Goal: Task Accomplishment & Management: Manage account settings

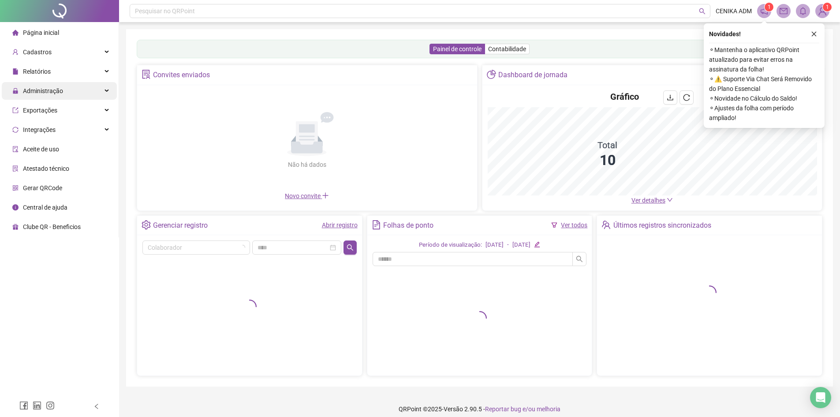
click at [60, 88] on span "Administração" at bounding box center [43, 90] width 40 height 7
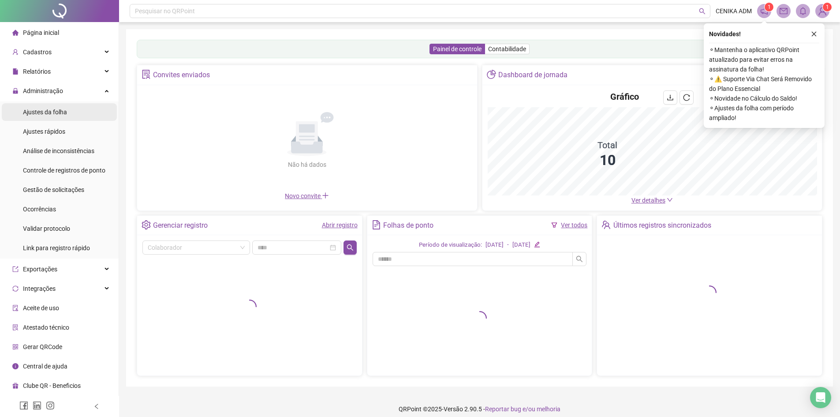
click at [66, 109] on span "Ajustes da folha" at bounding box center [45, 111] width 44 height 7
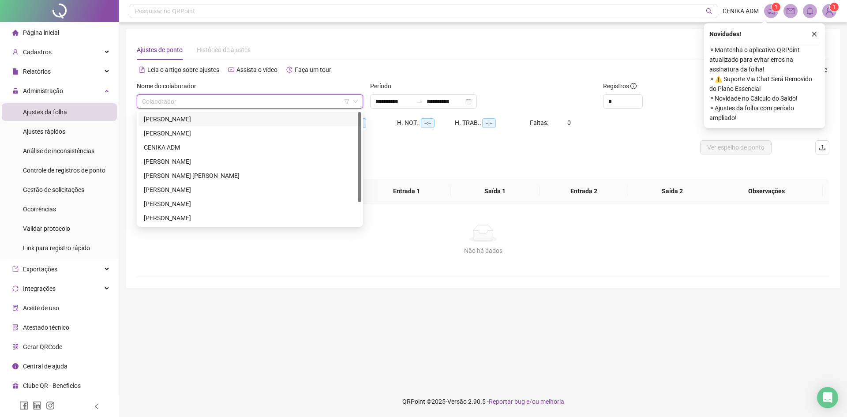
click at [175, 102] on input "search" at bounding box center [246, 101] width 208 height 13
click at [174, 201] on div "[PERSON_NAME]" at bounding box center [250, 204] width 212 height 10
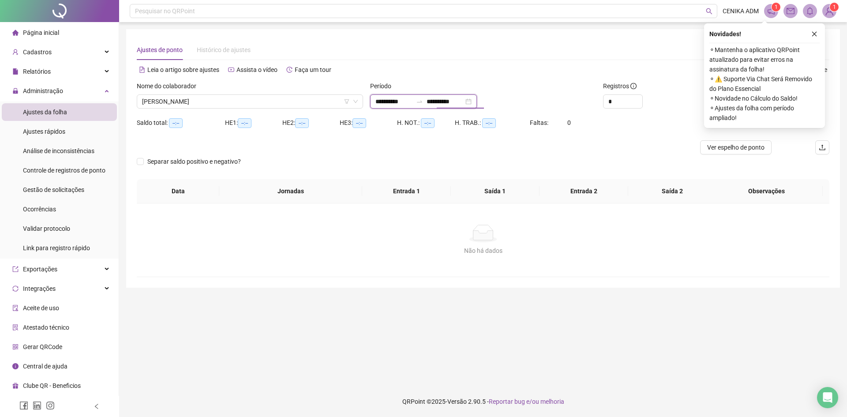
click at [437, 97] on input "**********" at bounding box center [444, 102] width 37 height 10
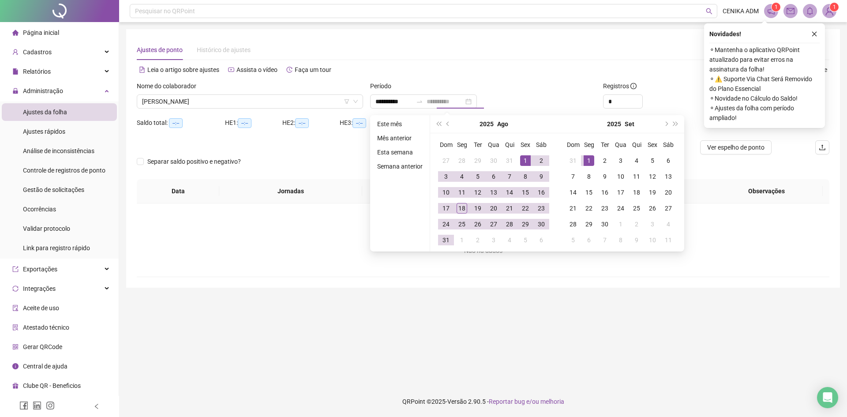
click at [593, 156] on td "1" at bounding box center [589, 161] width 16 height 16
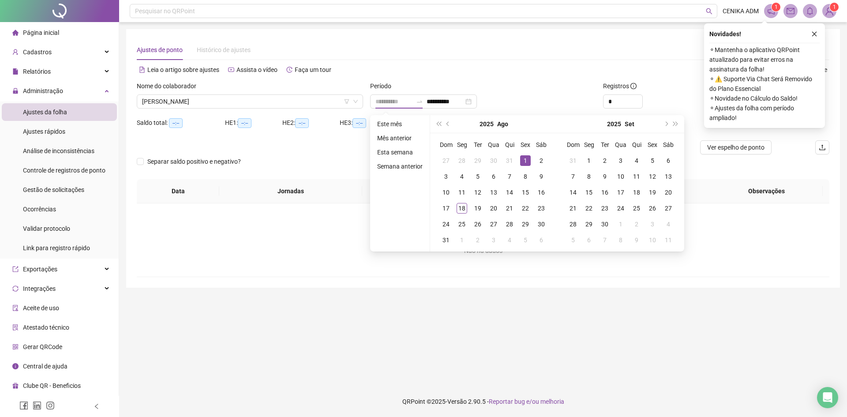
click at [522, 157] on div "1" at bounding box center [525, 160] width 11 height 11
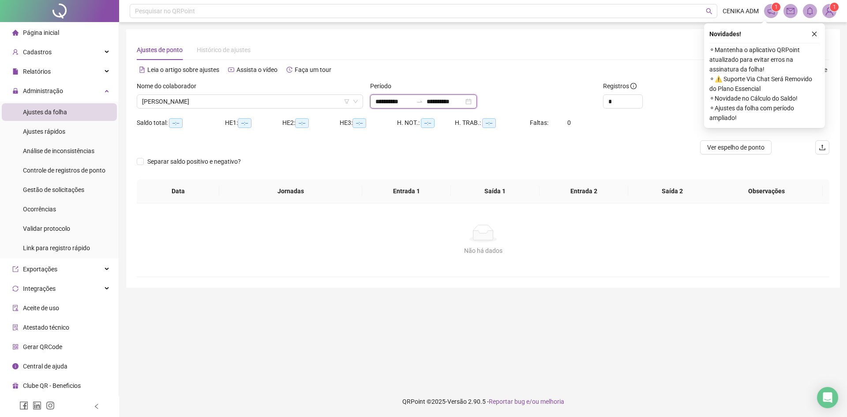
click at [399, 104] on input "**********" at bounding box center [393, 102] width 37 height 10
type input "**********"
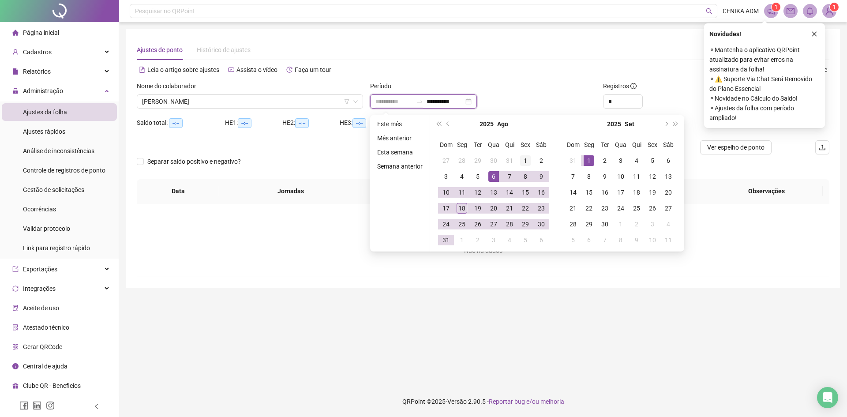
type input "**********"
click at [530, 163] on td "1" at bounding box center [525, 161] width 16 height 16
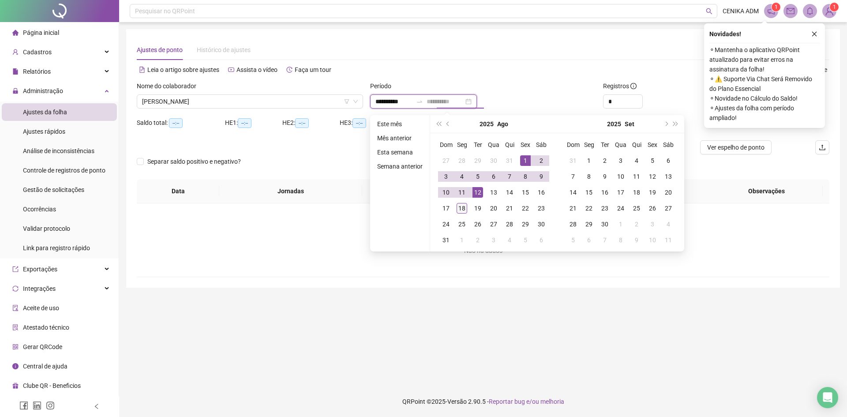
type input "**********"
drag, startPoint x: 459, startPoint y: 211, endPoint x: 464, endPoint y: 202, distance: 9.9
click at [459, 211] on div "18" at bounding box center [461, 208] width 11 height 11
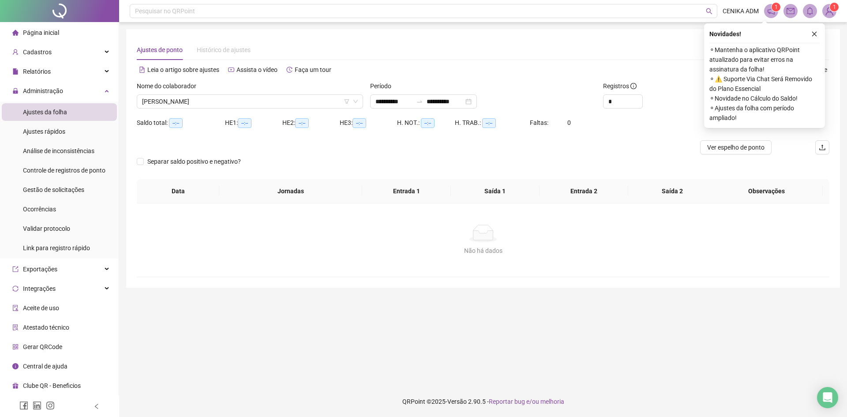
click at [546, 75] on div "Alternar para versão lite" at bounding box center [656, 70] width 346 height 14
click at [812, 28] on div "Novidades ! ⚬ Mantenha o aplicativo QRPoint atualizado para evitar erros na ass…" at bounding box center [764, 75] width 121 height 104
click at [813, 37] on button "button" at bounding box center [814, 34] width 11 height 11
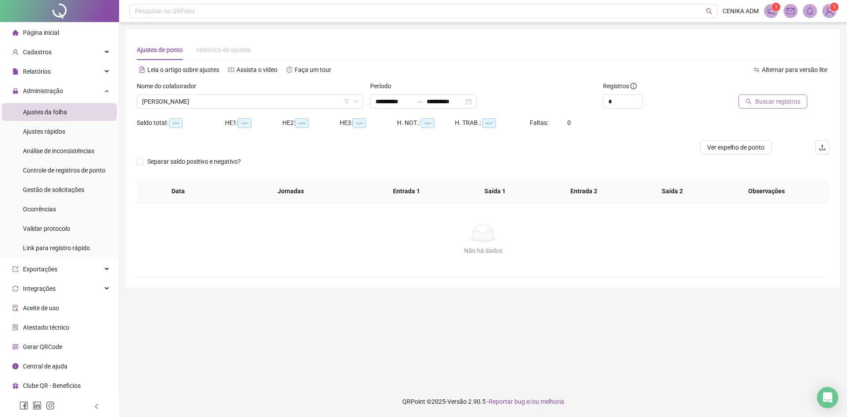
click at [762, 101] on span "Buscar registros" at bounding box center [777, 102] width 45 height 10
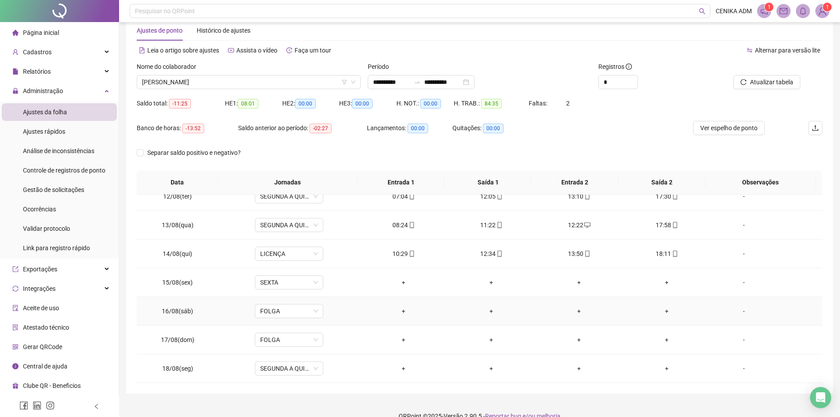
scroll to position [34, 0]
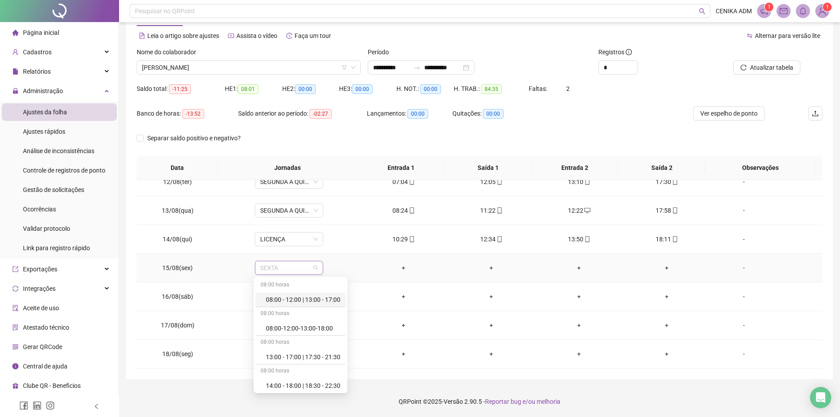
click at [283, 265] on span "SEXTA" at bounding box center [289, 267] width 58 height 13
click at [298, 369] on div "Folga" at bounding box center [303, 373] width 75 height 10
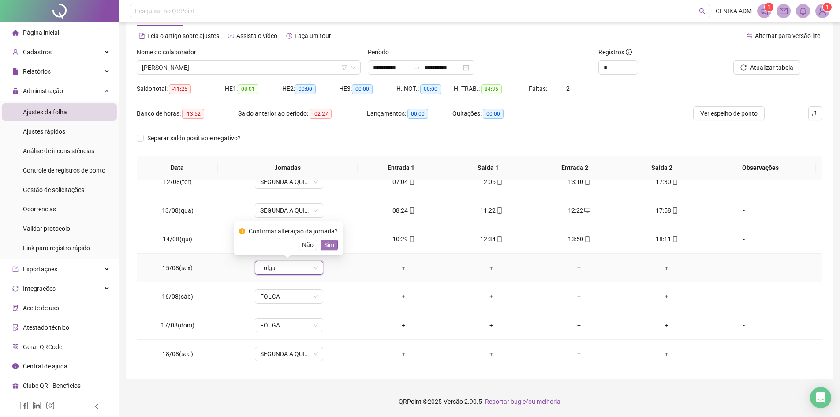
click at [326, 247] on span "Sim" at bounding box center [329, 245] width 10 height 10
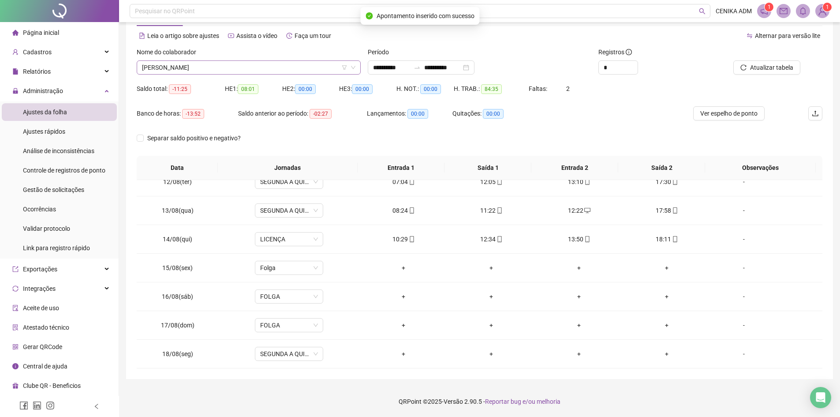
click at [226, 71] on span "[PERSON_NAME]" at bounding box center [248, 67] width 213 height 13
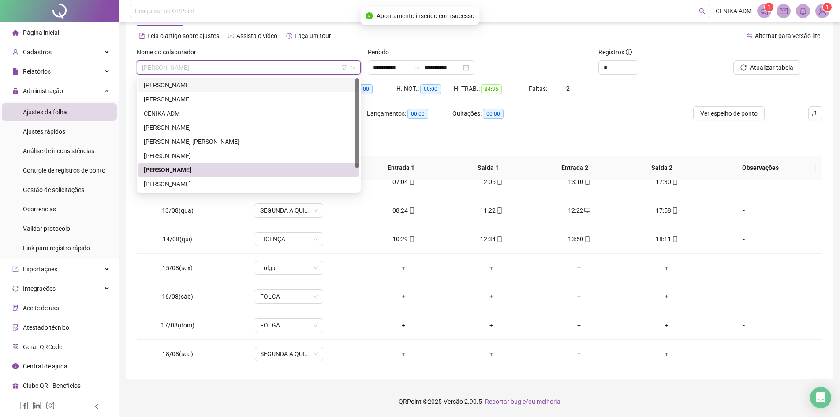
click at [208, 84] on div "[PERSON_NAME]" at bounding box center [249, 85] width 210 height 10
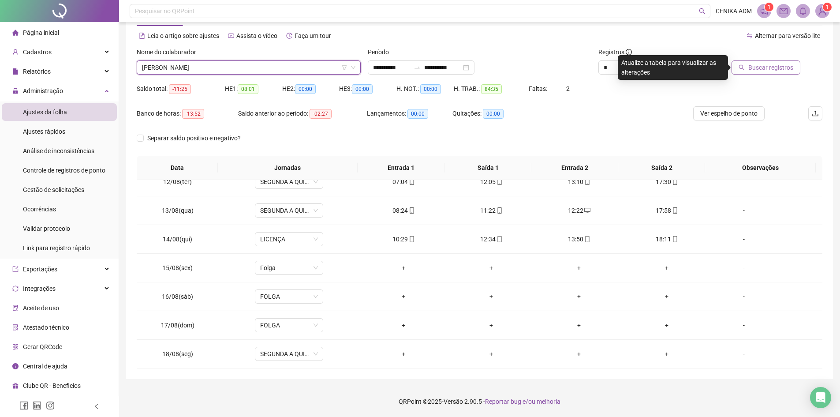
click at [765, 64] on span "Buscar registros" at bounding box center [770, 68] width 45 height 10
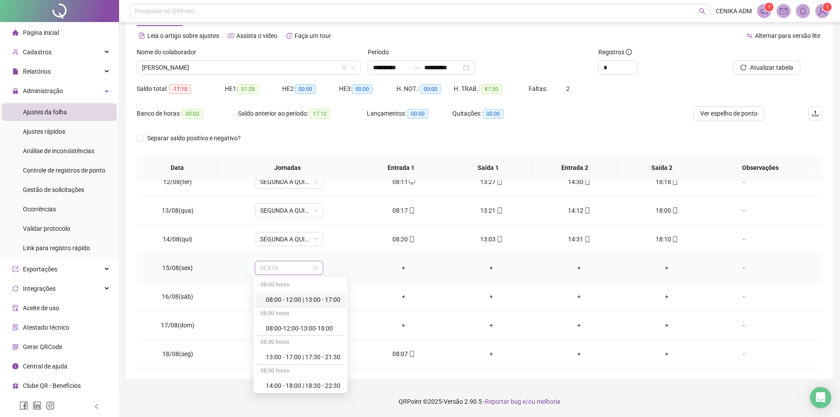
click at [266, 265] on span "SEXTA" at bounding box center [289, 267] width 58 height 13
click at [292, 367] on div "Folga" at bounding box center [303, 368] width 75 height 10
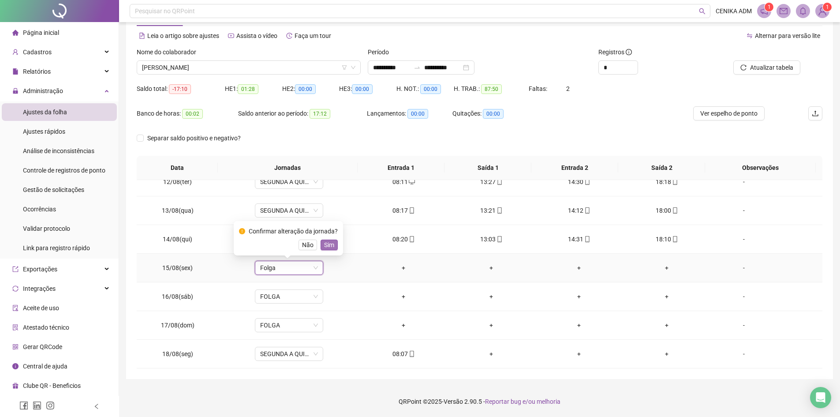
click at [324, 242] on span "Sim" at bounding box center [329, 245] width 10 height 10
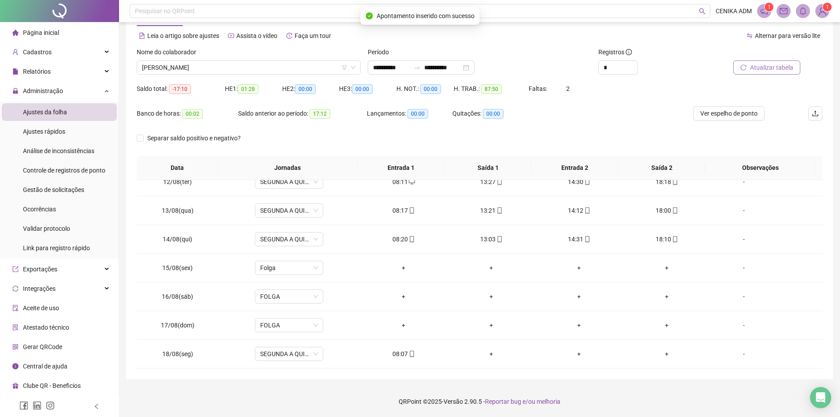
click at [776, 61] on button "Atualizar tabela" at bounding box center [766, 67] width 67 height 14
click at [151, 64] on span "[PERSON_NAME]" at bounding box center [248, 67] width 213 height 13
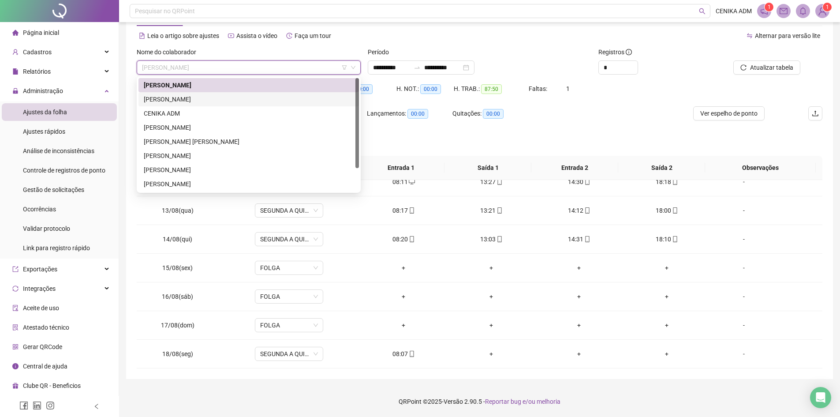
click at [183, 103] on div "[PERSON_NAME]" at bounding box center [249, 99] width 210 height 10
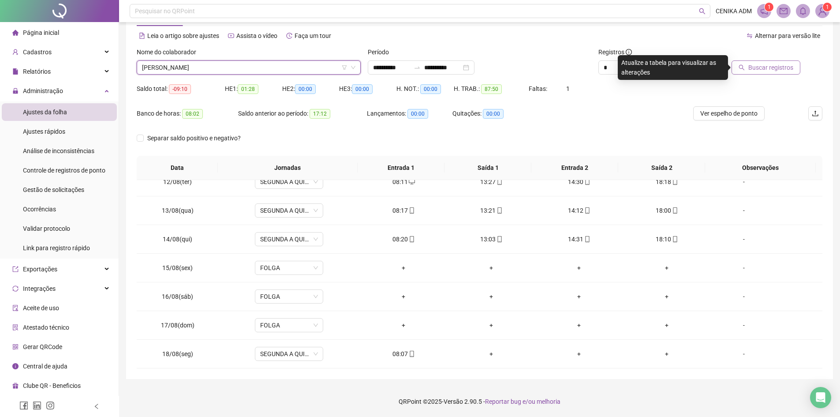
click at [768, 65] on span "Buscar registros" at bounding box center [770, 68] width 45 height 10
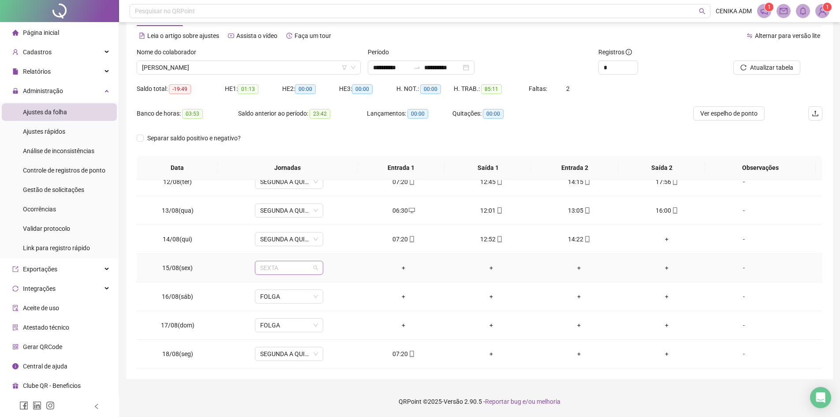
click at [301, 272] on span "SEXTA" at bounding box center [289, 267] width 58 height 13
click at [298, 370] on div "Folga" at bounding box center [303, 368] width 75 height 10
click at [332, 246] on button "Sim" at bounding box center [329, 244] width 17 height 11
click at [768, 72] on button "Atualizar tabela" at bounding box center [766, 67] width 67 height 14
click at [286, 63] on span "[PERSON_NAME]" at bounding box center [248, 67] width 213 height 13
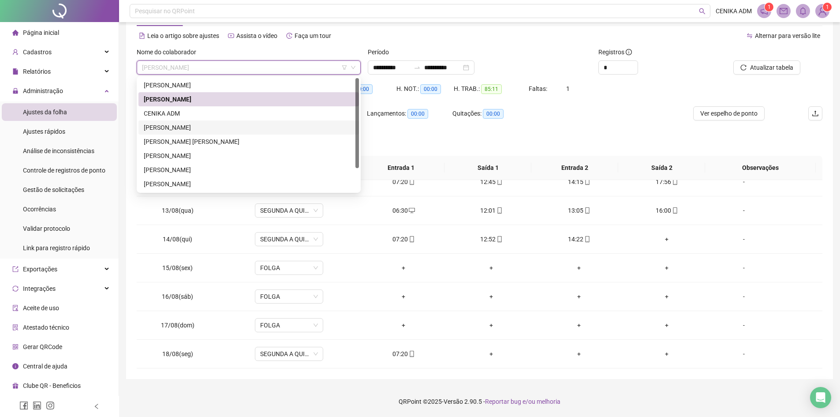
click at [205, 127] on div "[PERSON_NAME]" at bounding box center [249, 128] width 210 height 10
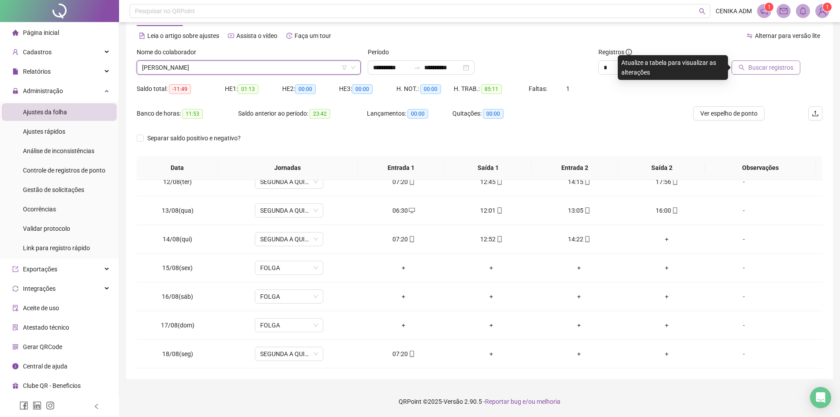
click at [782, 66] on span "Buscar registros" at bounding box center [770, 68] width 45 height 10
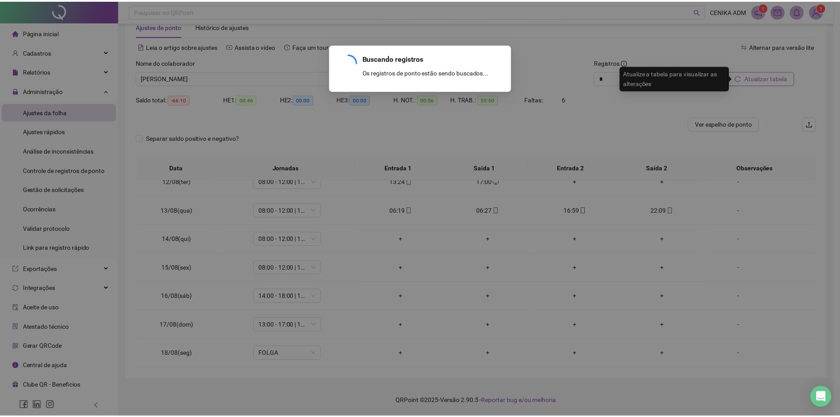
scroll to position [23, 0]
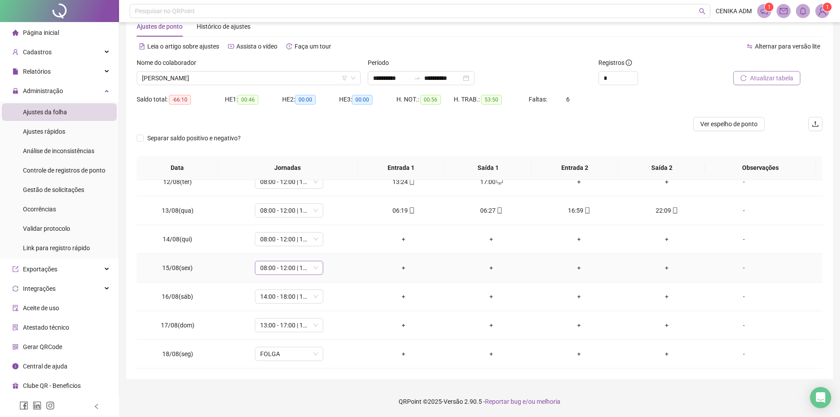
click at [280, 269] on span "08:00 - 12:00 | 13:00 - 17:00" at bounding box center [289, 267] width 58 height 13
click at [291, 367] on div "Folga" at bounding box center [303, 368] width 75 height 10
click at [325, 242] on span "Sim" at bounding box center [329, 245] width 10 height 10
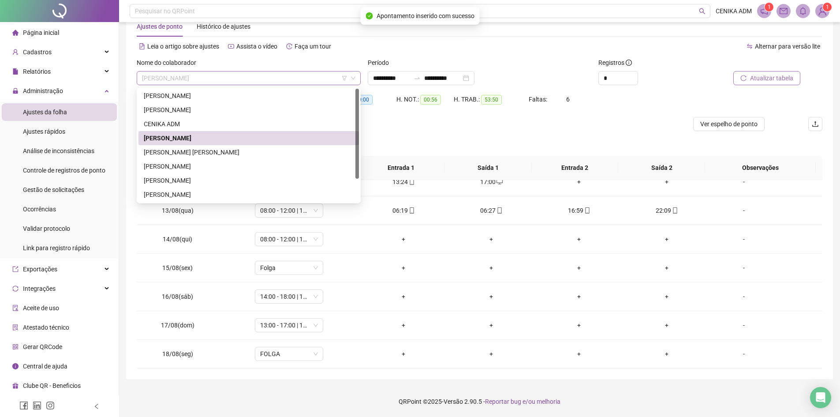
click at [217, 82] on span "[PERSON_NAME]" at bounding box center [248, 77] width 213 height 13
click at [200, 154] on div "[PERSON_NAME] [PERSON_NAME]" at bounding box center [249, 152] width 210 height 10
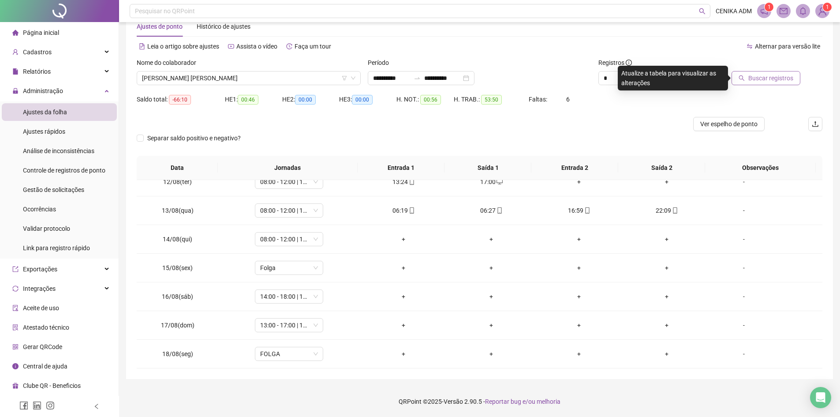
click at [750, 83] on button "Buscar registros" at bounding box center [765, 78] width 69 height 14
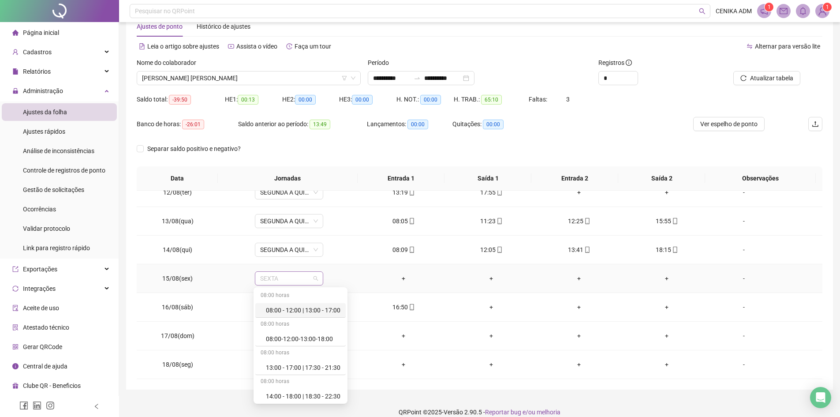
click at [282, 283] on span "SEXTA" at bounding box center [289, 278] width 58 height 13
click at [295, 377] on div "Folga" at bounding box center [303, 378] width 75 height 10
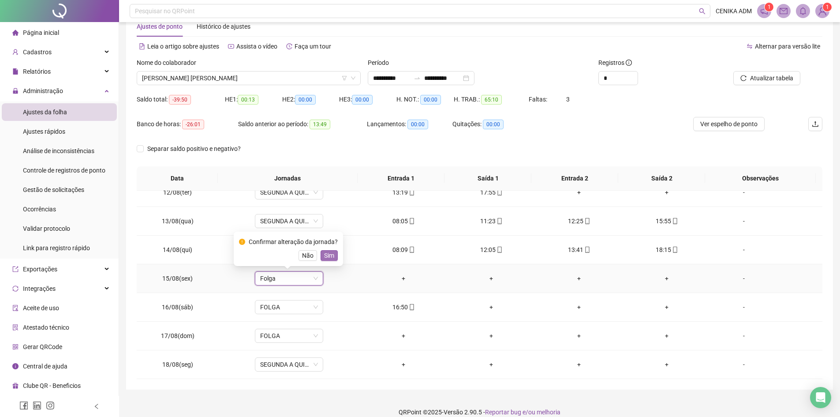
click at [328, 257] on span "Sim" at bounding box center [329, 255] width 10 height 10
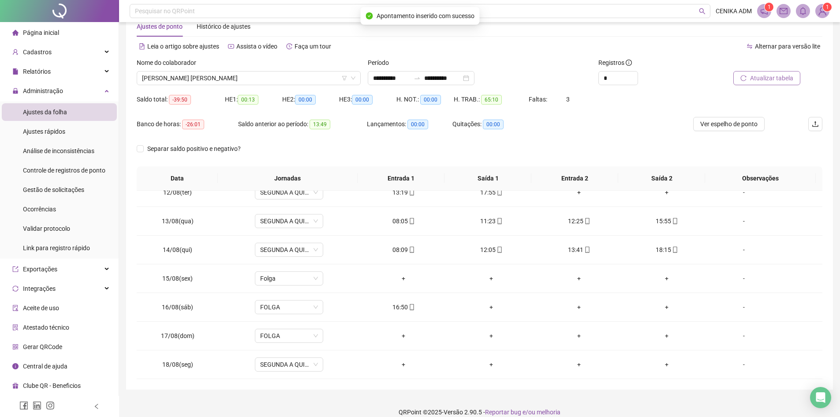
click at [777, 78] on span "Atualizar tabela" at bounding box center [771, 78] width 43 height 10
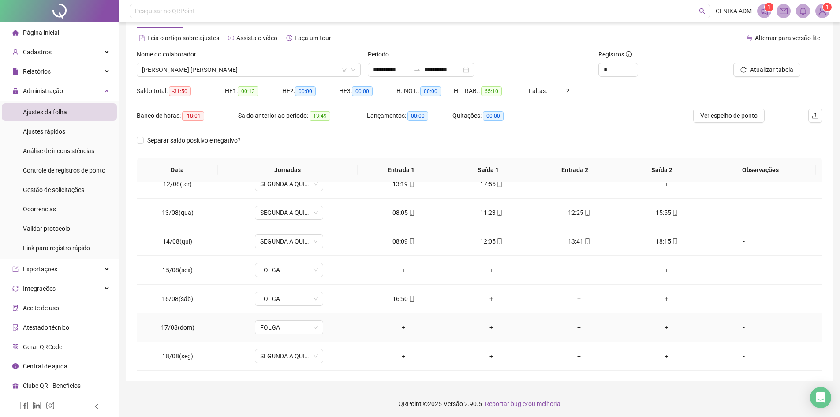
scroll to position [34, 0]
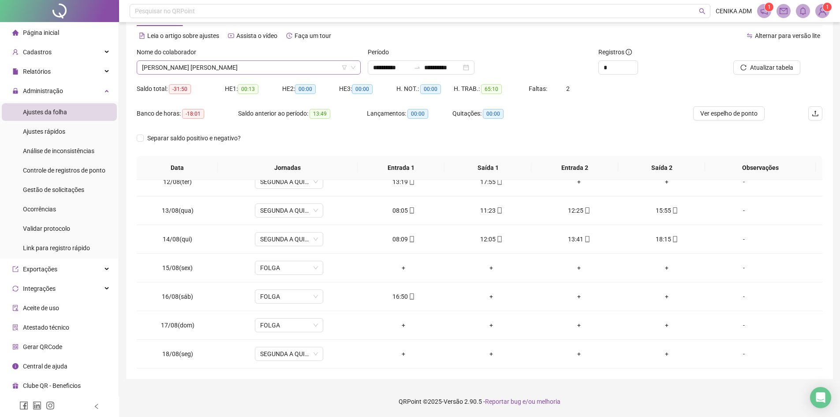
click at [216, 69] on span "[PERSON_NAME] [PERSON_NAME]" at bounding box center [248, 67] width 213 height 13
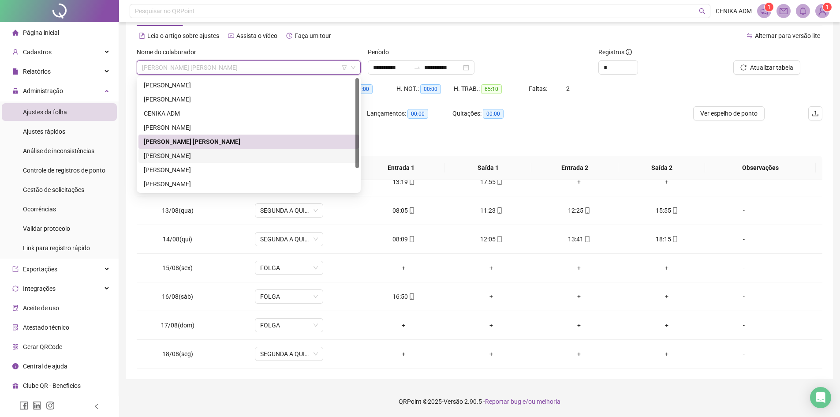
click at [174, 155] on div "[PERSON_NAME]" at bounding box center [249, 156] width 210 height 10
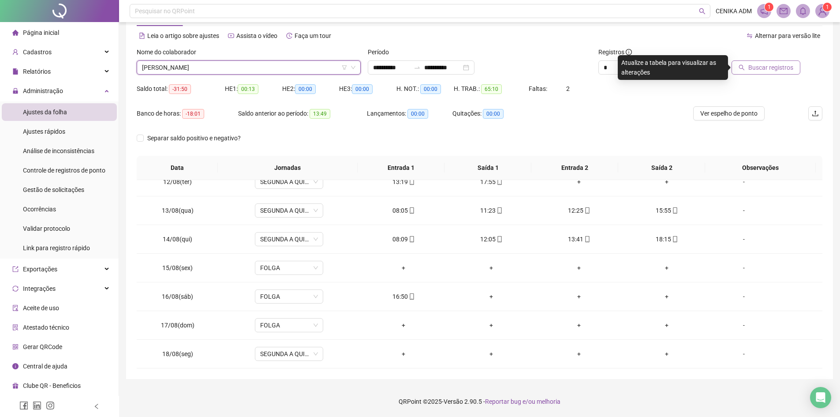
click at [746, 63] on button "Buscar registros" at bounding box center [765, 67] width 69 height 14
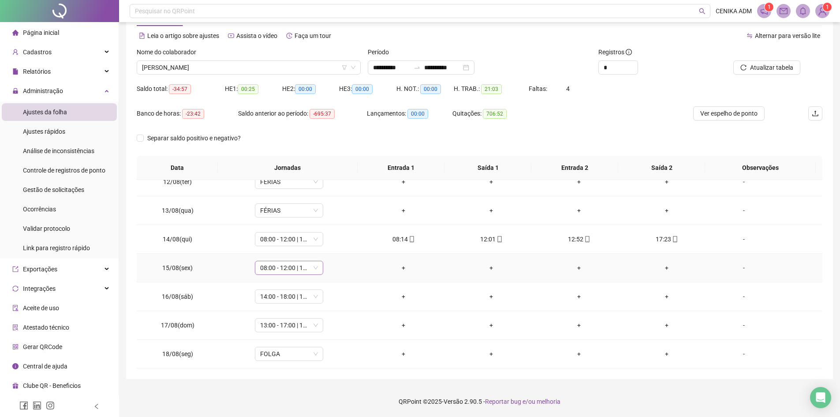
click at [298, 271] on span "08:00 - 12:00 | 13:00 - 17:00" at bounding box center [289, 267] width 58 height 13
click at [289, 369] on div "Folga" at bounding box center [303, 368] width 75 height 10
click at [328, 246] on span "Sim" at bounding box center [329, 245] width 10 height 10
click at [772, 67] on span "Atualizar tabela" at bounding box center [771, 68] width 43 height 10
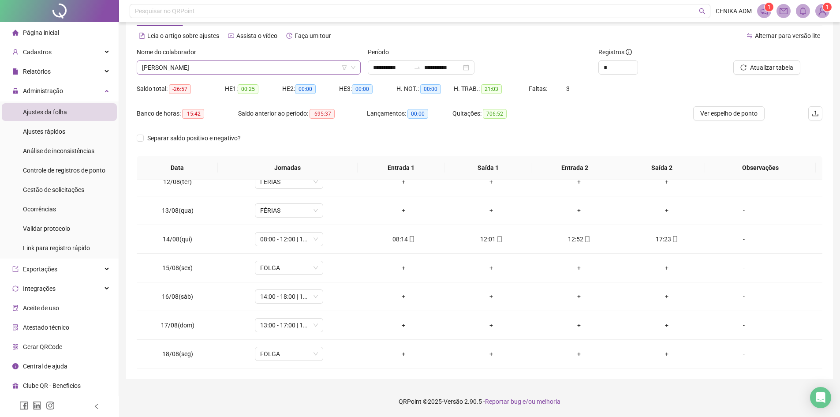
click at [272, 69] on span "[PERSON_NAME]" at bounding box center [248, 67] width 213 height 13
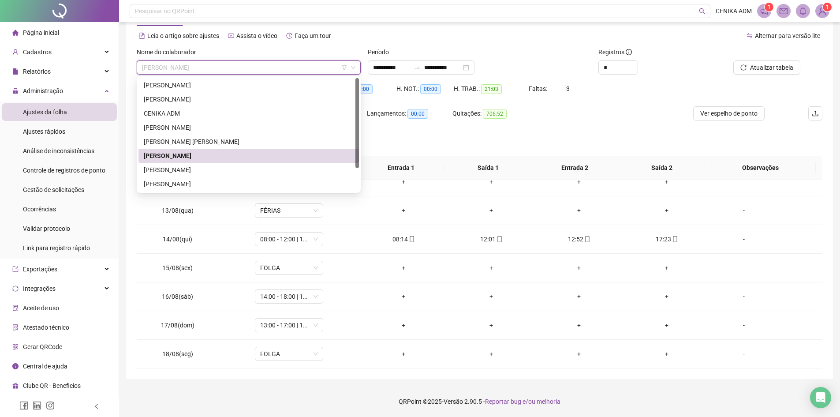
click at [192, 160] on div "[PERSON_NAME]" at bounding box center [249, 156] width 210 height 10
click at [185, 62] on span "[PERSON_NAME]" at bounding box center [248, 67] width 213 height 13
click at [180, 181] on div "[PERSON_NAME]" at bounding box center [249, 184] width 210 height 10
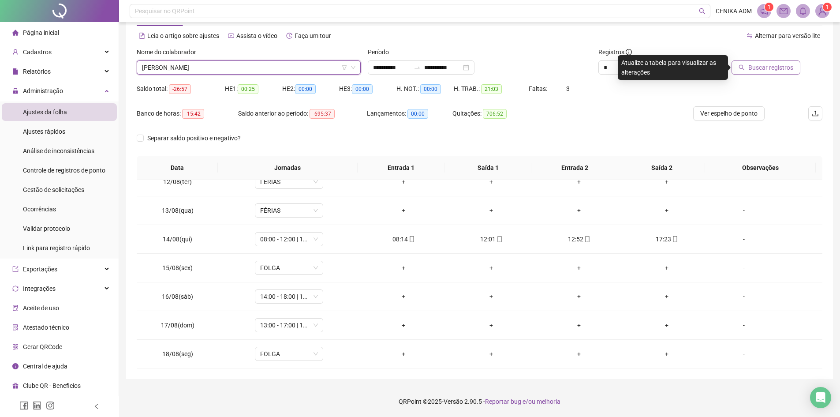
click at [754, 73] on button "Buscar registros" at bounding box center [765, 67] width 69 height 14
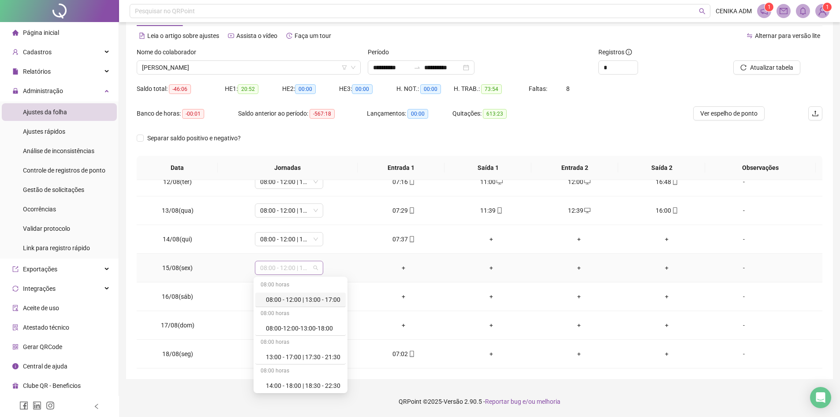
click at [282, 267] on span "08:00 - 12:00 | 13:00 - 17:00" at bounding box center [289, 267] width 58 height 13
click at [272, 365] on div "Folga" at bounding box center [303, 368] width 75 height 10
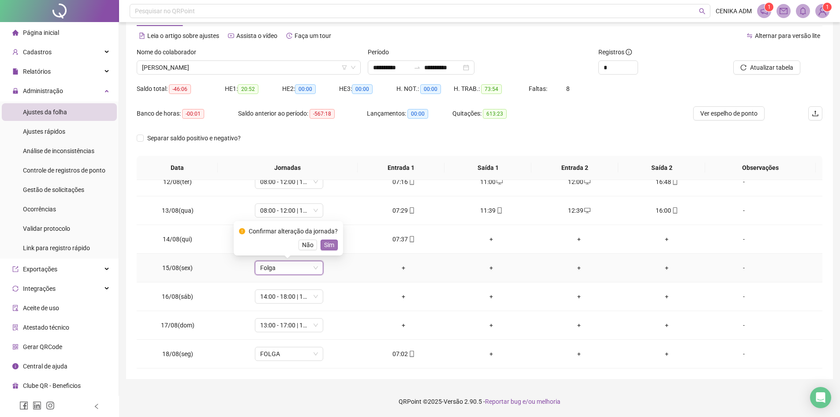
click at [333, 239] on button "Sim" at bounding box center [329, 244] width 17 height 11
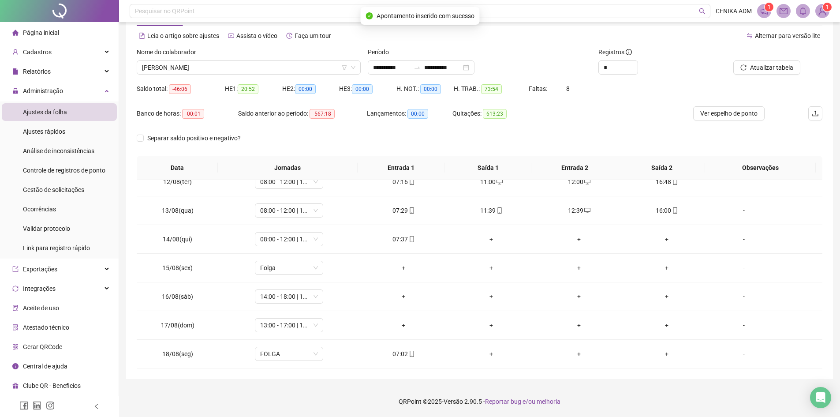
click at [772, 60] on div at bounding box center [757, 53] width 86 height 13
click at [772, 62] on button "Atualizar tabela" at bounding box center [766, 67] width 67 height 14
click at [27, 71] on span "Relatórios" at bounding box center [37, 71] width 28 height 7
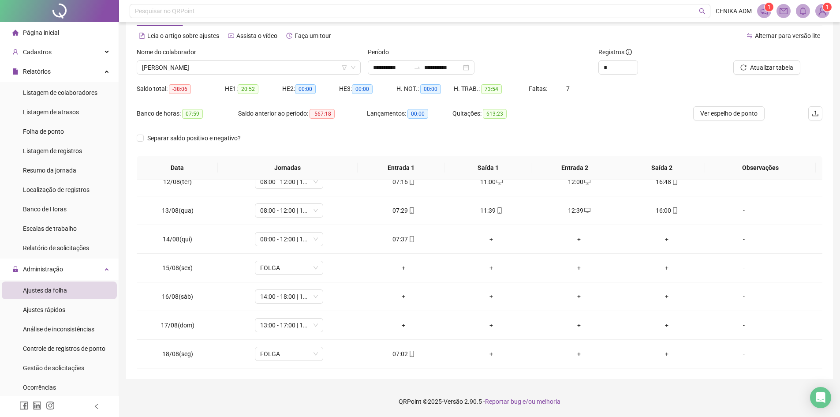
click at [33, 36] on span "Página inicial" at bounding box center [41, 32] width 36 height 7
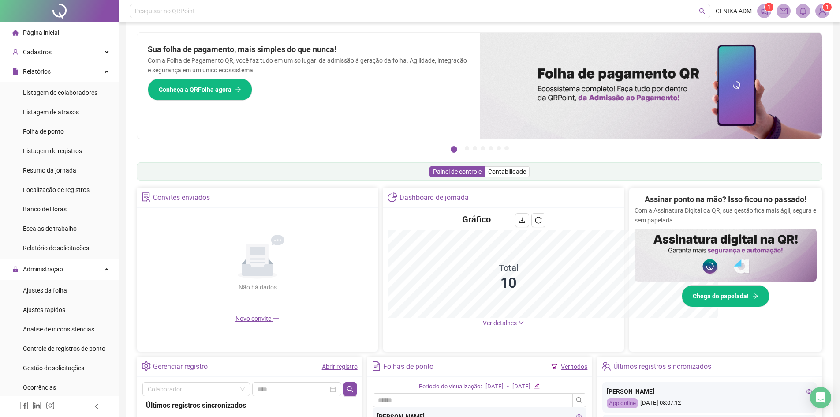
scroll to position [34, 0]
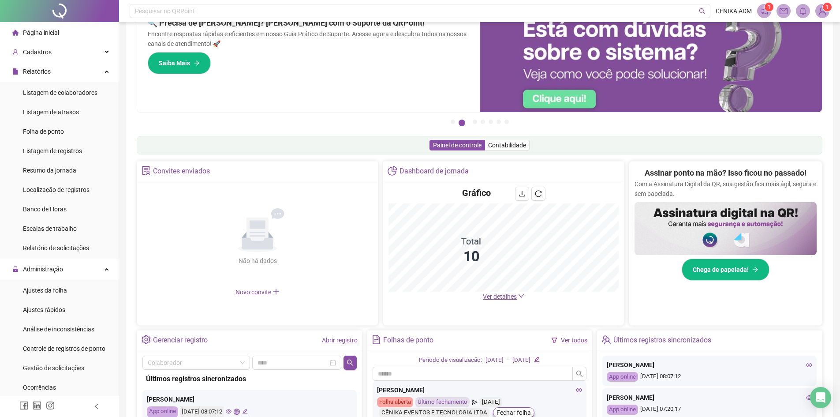
click at [51, 34] on span "Página inicial" at bounding box center [41, 32] width 36 height 7
